Goal: Check status: Check status

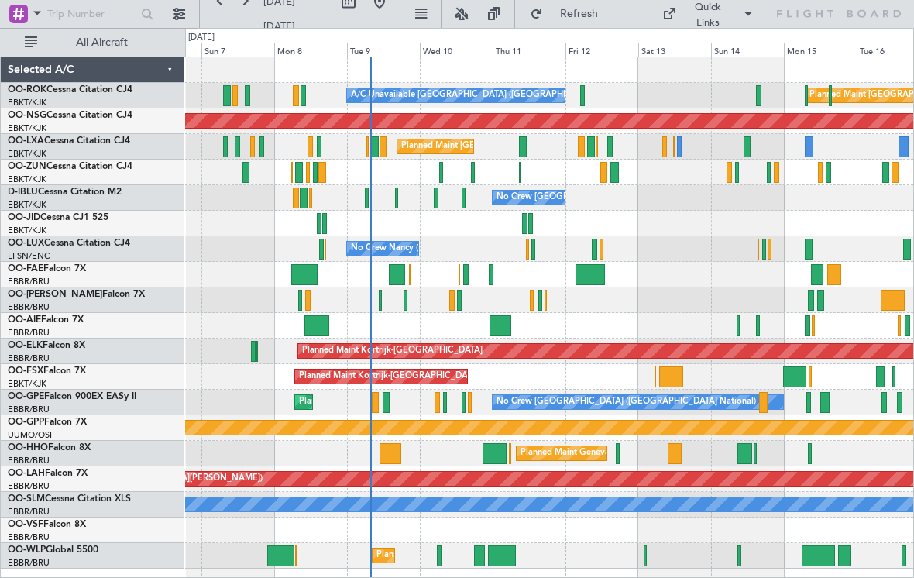
click at [366, 199] on div at bounding box center [367, 197] width 4 height 21
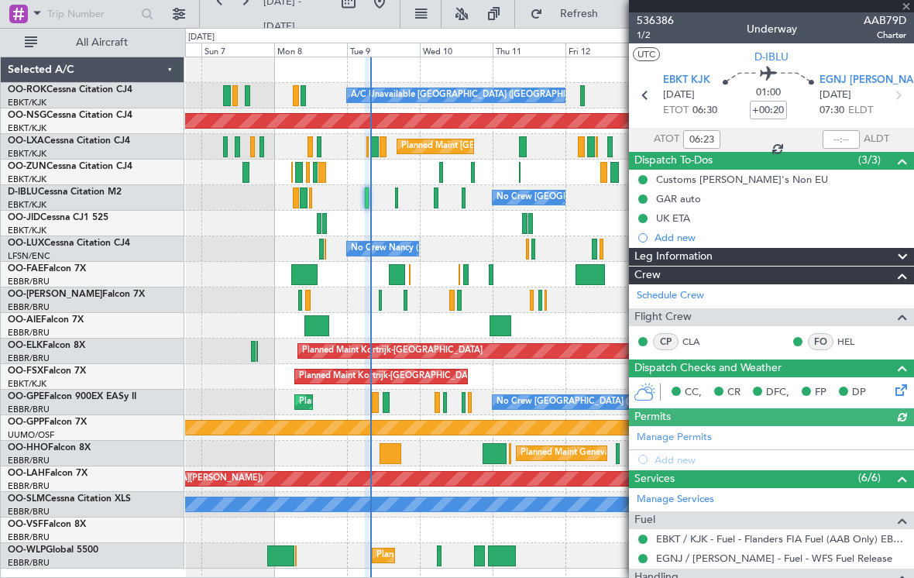
click at [907, 5] on div at bounding box center [771, 6] width 285 height 12
click at [907, 7] on span at bounding box center [905, 7] width 15 height 14
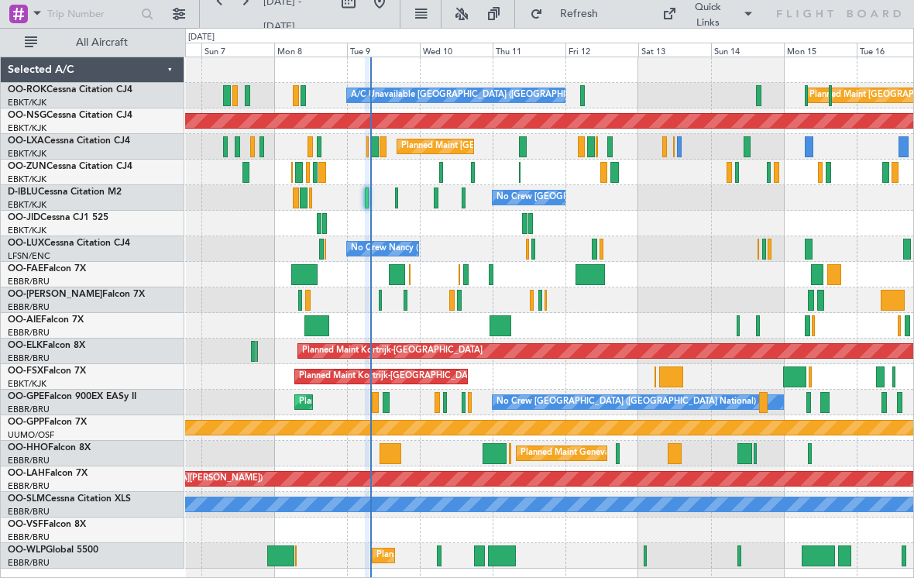
type input "0"
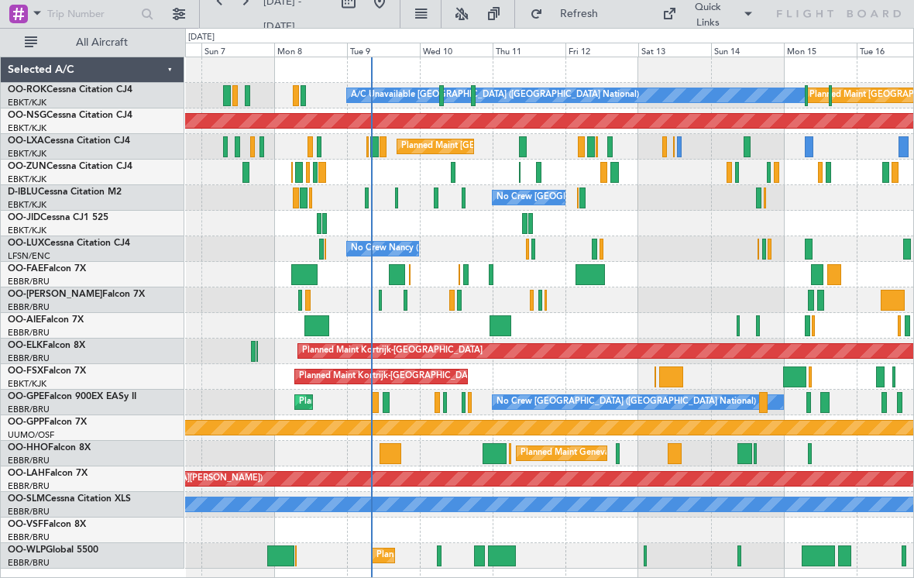
click at [445, 98] on div "A/C Unavailable [GEOGRAPHIC_DATA] ([GEOGRAPHIC_DATA] National)" at bounding box center [495, 95] width 288 height 23
click at [455, 170] on div at bounding box center [453, 172] width 5 height 21
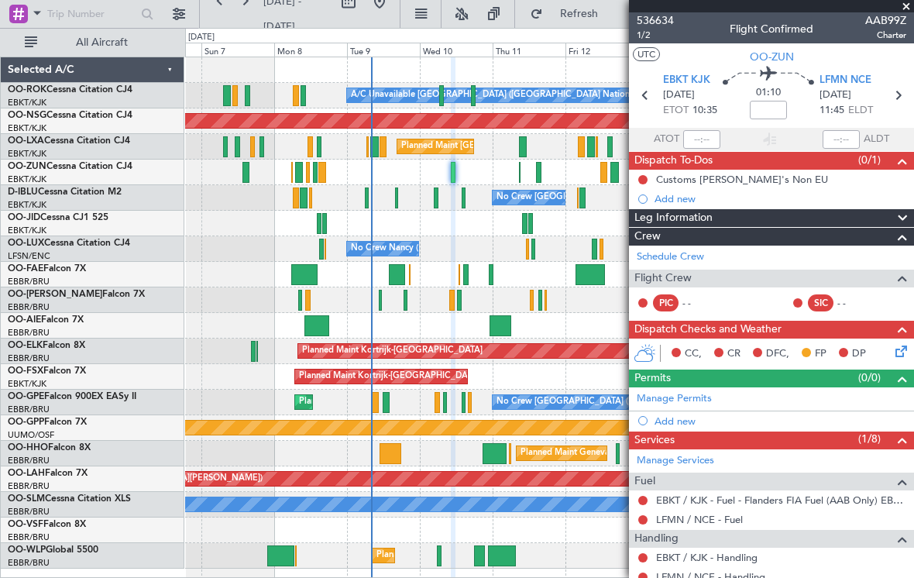
scroll to position [-1, 0]
click at [907, 2] on span at bounding box center [905, 7] width 15 height 14
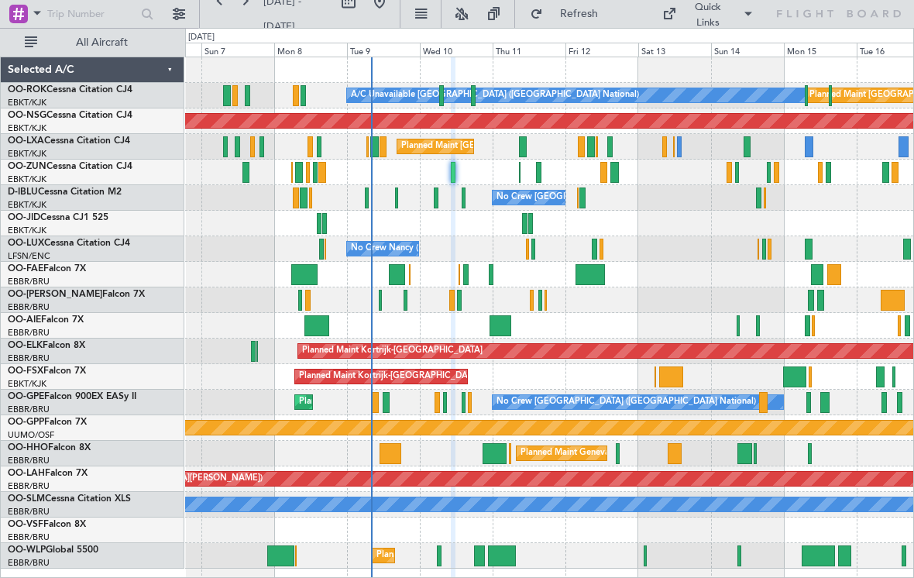
type input "0"
click at [517, 172] on div "Unplanned Maint [GEOGRAPHIC_DATA] ([GEOGRAPHIC_DATA])" at bounding box center [549, 173] width 728 height 26
click at [472, 98] on div at bounding box center [473, 95] width 5 height 21
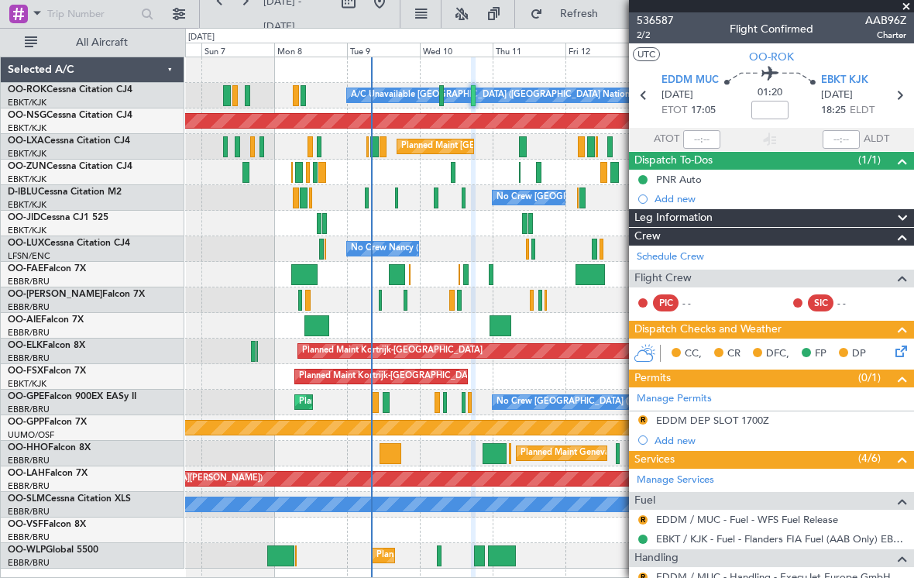
click at [908, 10] on span at bounding box center [905, 7] width 15 height 14
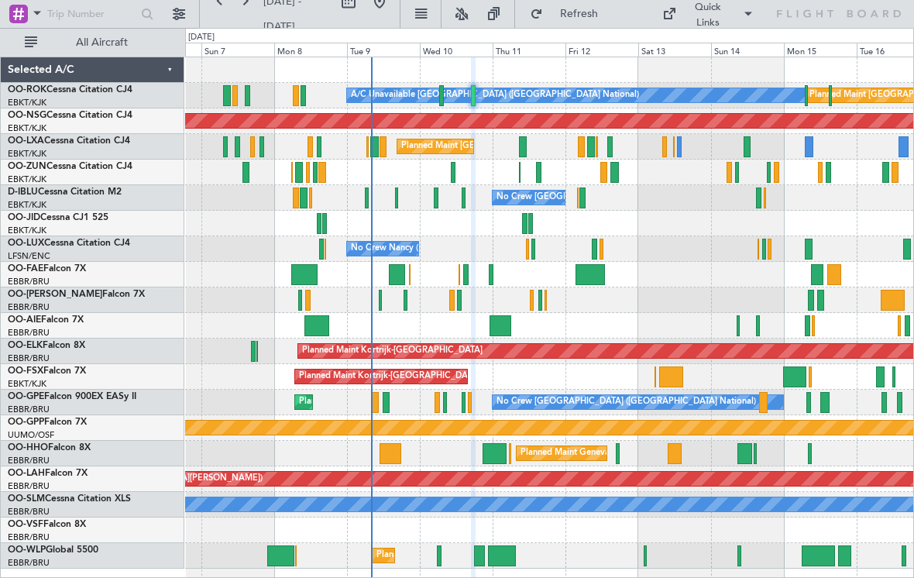
type input "0"
click at [517, 173] on div "Unplanned Maint [GEOGRAPHIC_DATA] ([GEOGRAPHIC_DATA])" at bounding box center [549, 173] width 728 height 26
click at [523, 172] on div "Unplanned Maint [GEOGRAPHIC_DATA] ([GEOGRAPHIC_DATA])" at bounding box center [549, 173] width 728 height 26
click at [520, 177] on div at bounding box center [520, 172] width 2 height 21
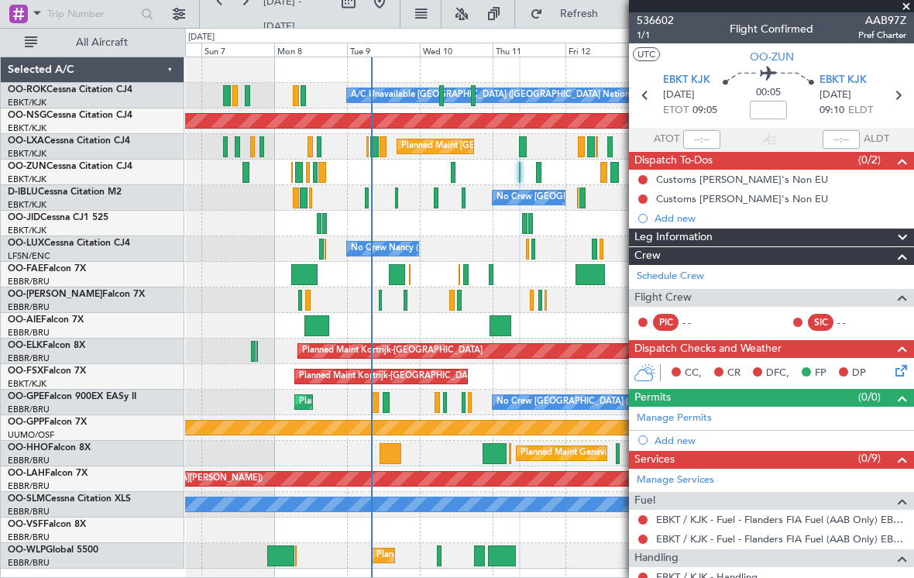
click at [905, 10] on span at bounding box center [905, 7] width 15 height 14
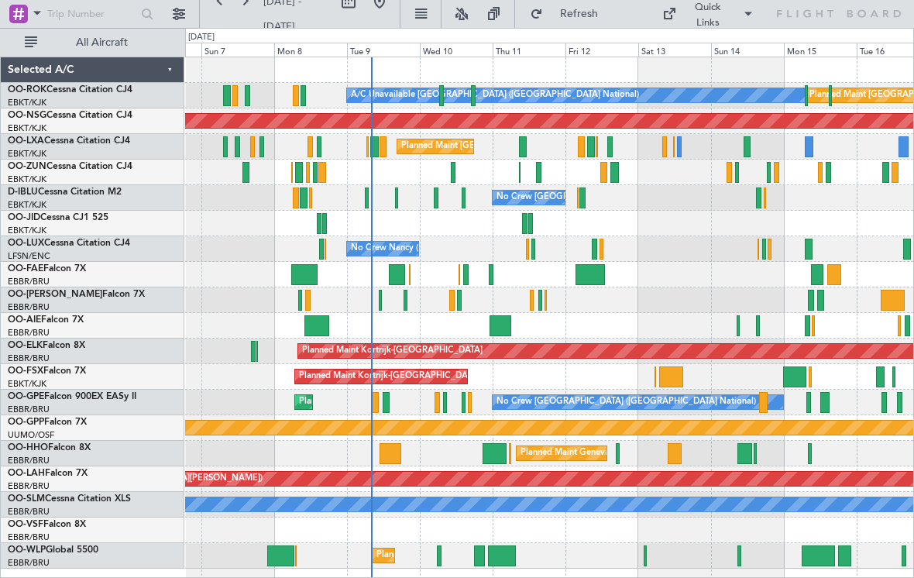
click at [538, 173] on div at bounding box center [538, 172] width 5 height 21
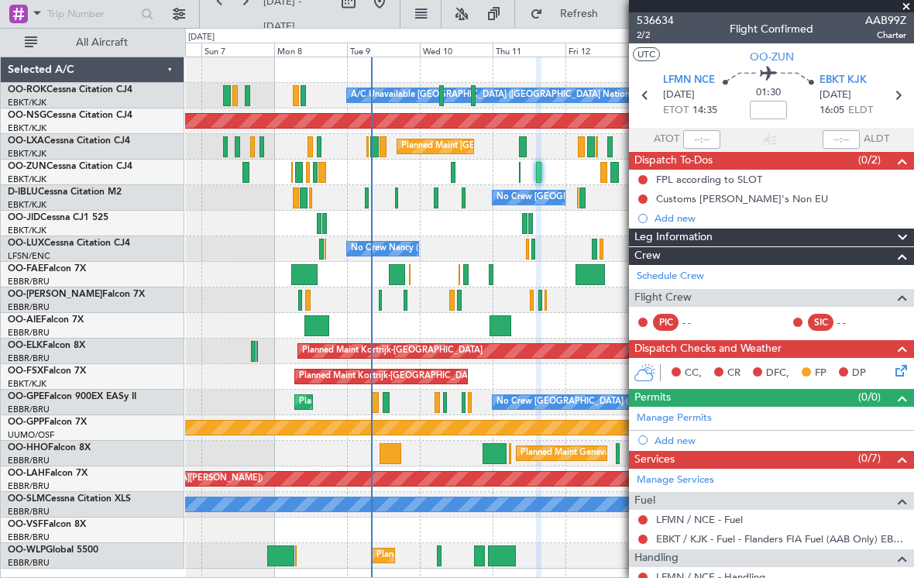
click at [910, 9] on span at bounding box center [905, 7] width 15 height 14
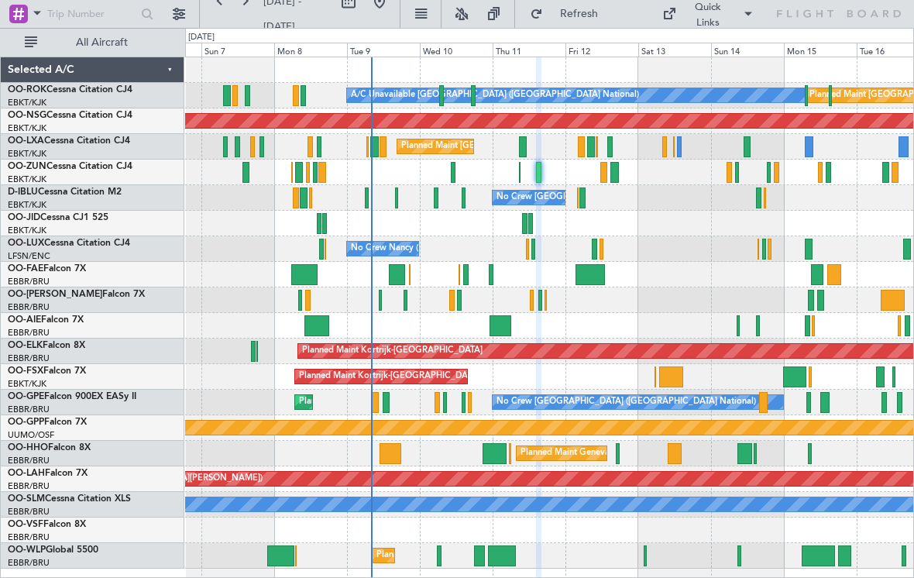
type input "0"
